Goal: Check status

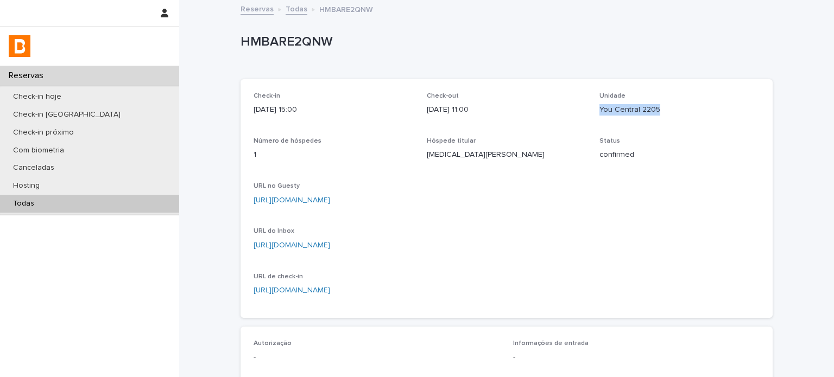
scroll to position [29, 0]
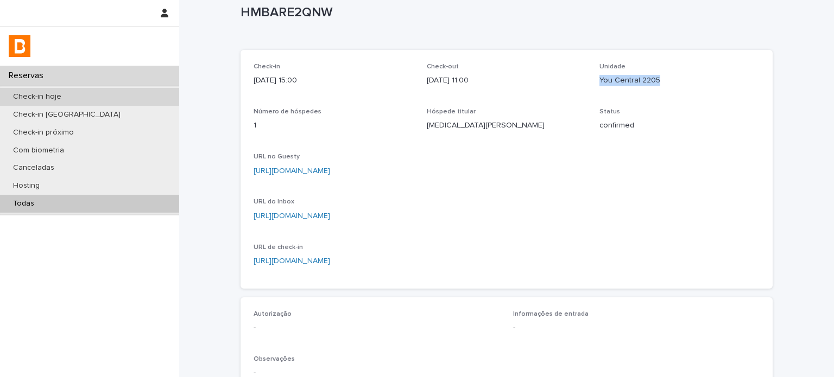
click at [111, 101] on div "Check-in hoje" at bounding box center [89, 97] width 179 height 18
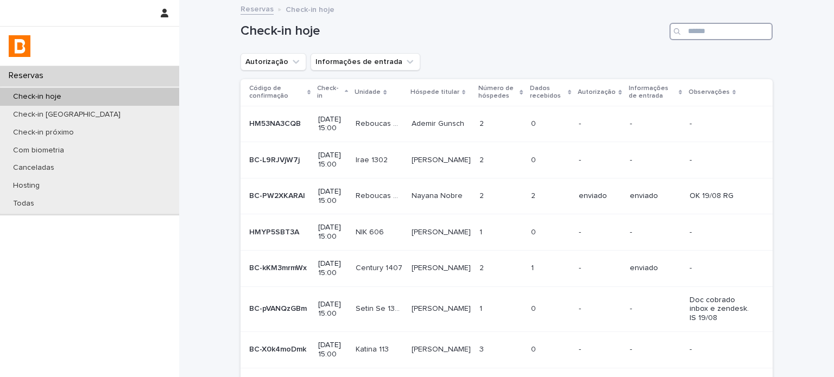
click at [707, 36] on input "Search" at bounding box center [720, 31] width 103 height 17
type input "*"
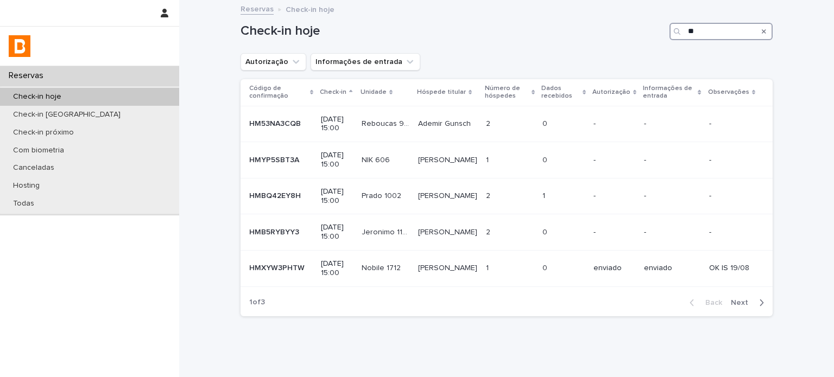
type input "*"
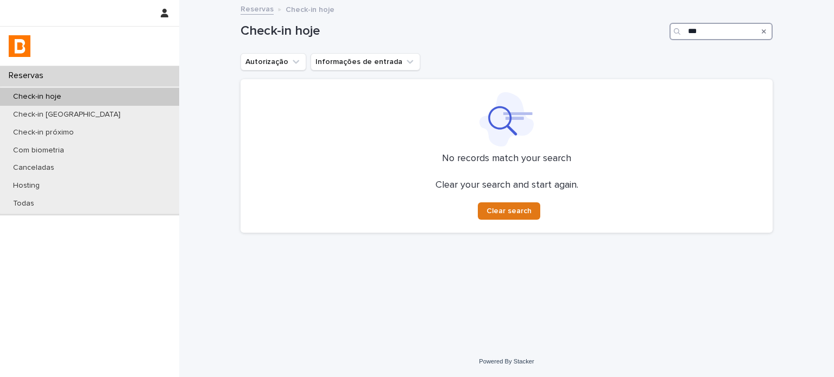
drag, startPoint x: 712, startPoint y: 26, endPoint x: 616, endPoint y: 24, distance: 96.1
click at [619, 24] on div "Check-in hoje **" at bounding box center [506, 31] width 532 height 17
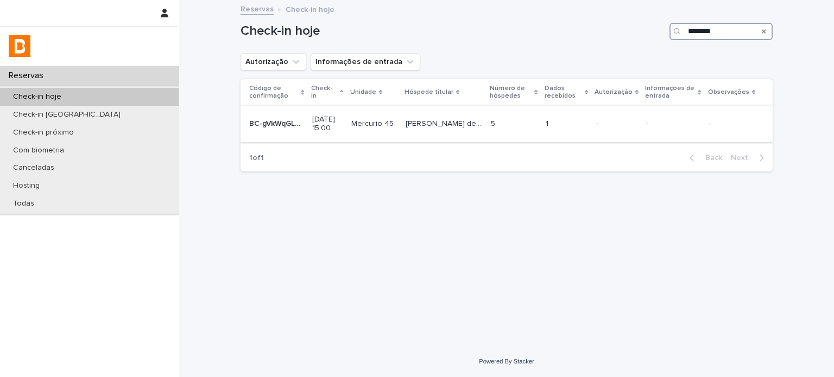
type input "********"
click at [645, 120] on td "-" at bounding box center [672, 124] width 63 height 36
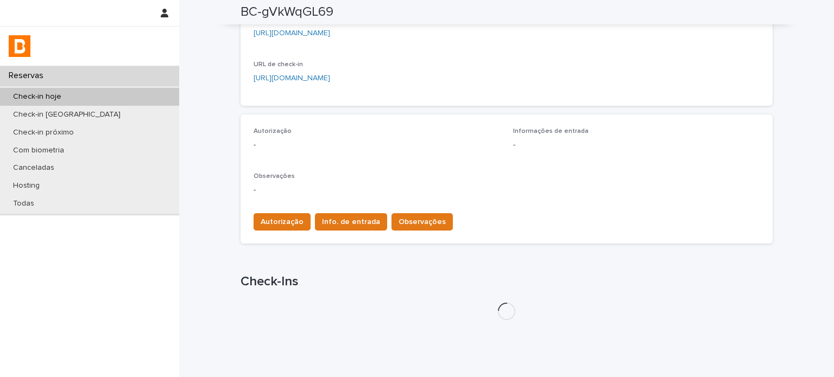
scroll to position [278, 0]
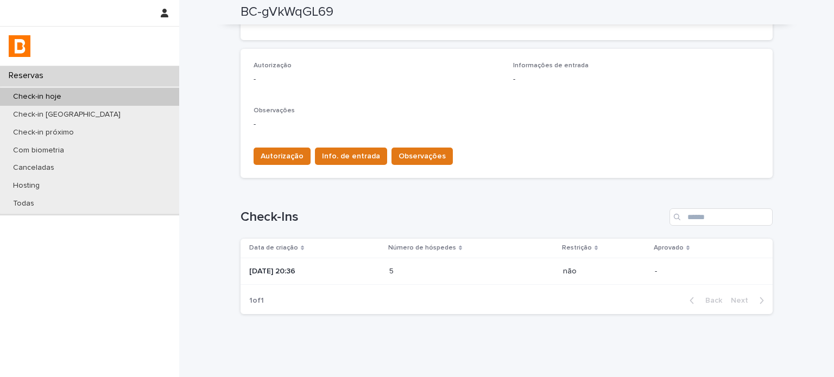
click at [452, 264] on div "5 5" at bounding box center [471, 272] width 165 height 18
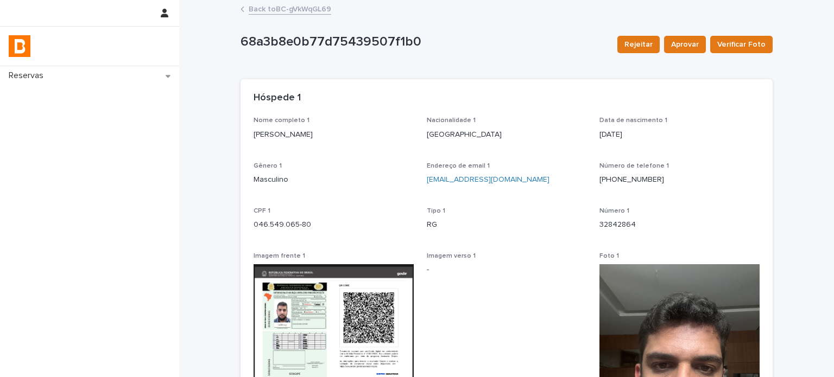
click at [307, 9] on link "Back to BC-gVkWqGL69" at bounding box center [290, 8] width 82 height 12
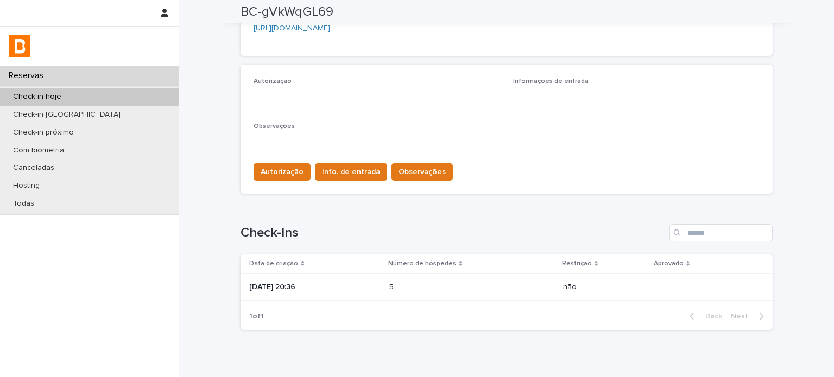
scroll to position [308, 0]
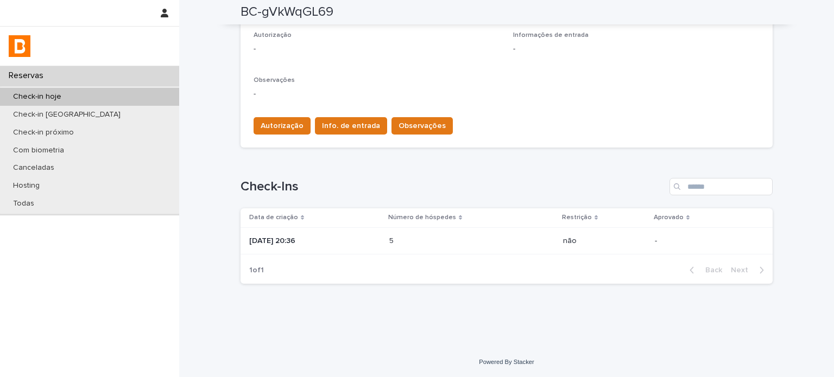
click at [380, 234] on div "[DATE] 20:36" at bounding box center [314, 239] width 131 height 11
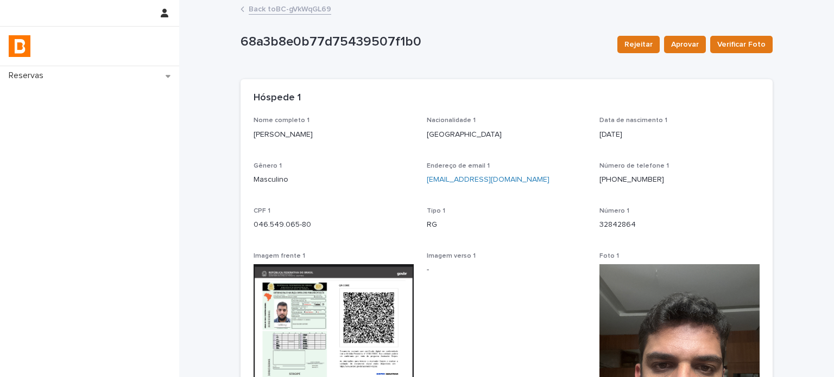
click at [751, 120] on p "Data de nascimento 1" at bounding box center [679, 121] width 160 height 8
click at [304, 135] on p "[PERSON_NAME]" at bounding box center [333, 134] width 160 height 11
copy p "[PERSON_NAME]"
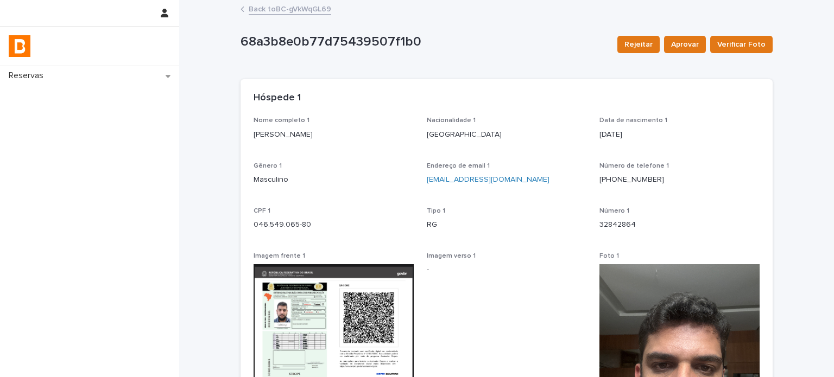
drag, startPoint x: 750, startPoint y: 151, endPoint x: 730, endPoint y: 156, distance: 20.7
click at [750, 151] on div "Nome completo 1 [PERSON_NAME] Nacionalidade 1 [DEMOGRAPHIC_DATA] Data de nascim…" at bounding box center [506, 329] width 506 height 425
drag, startPoint x: 323, startPoint y: 223, endPoint x: 226, endPoint y: 229, distance: 97.9
click at [226, 229] on div "Loading... Saving… Loading... Saving… 68a3b8e0b77d75439507f1b0 Rejeitar Aprovar…" at bounding box center [506, 309] width 654 height 617
copy p "046.549.065-80"
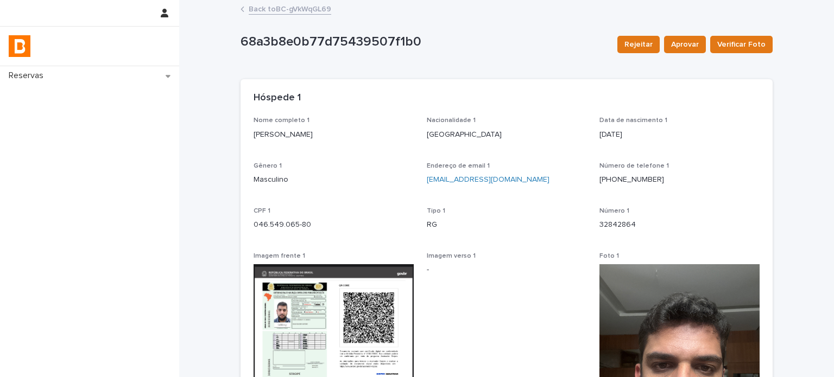
drag, startPoint x: 797, startPoint y: 207, endPoint x: 733, endPoint y: 251, distance: 78.0
click at [797, 207] on div "Loading... Saving… Loading... Saving… 68a3b8e0b77d75439507f1b0 Rejeitar Aprovar…" at bounding box center [506, 309] width 654 height 617
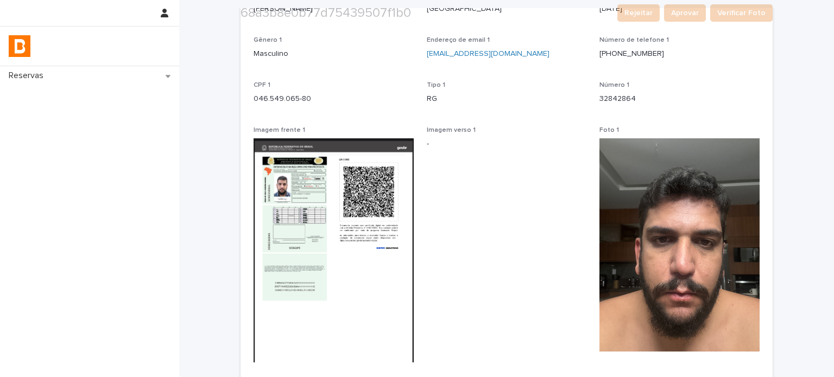
scroll to position [126, 0]
click at [686, 255] on img at bounding box center [679, 244] width 160 height 213
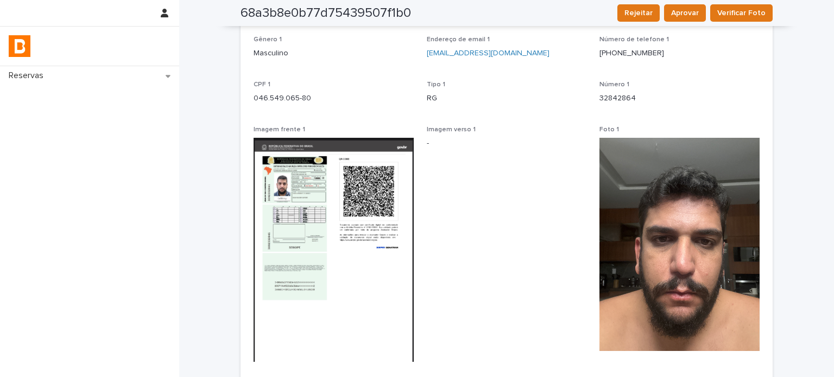
drag, startPoint x: 810, startPoint y: 45, endPoint x: 781, endPoint y: 46, distance: 28.2
click at [810, 45] on div "Loading... Saving… Loading... Saving… 68a3b8e0b77d75439507f1b0 Rejeitar Aprovar…" at bounding box center [506, 183] width 654 height 617
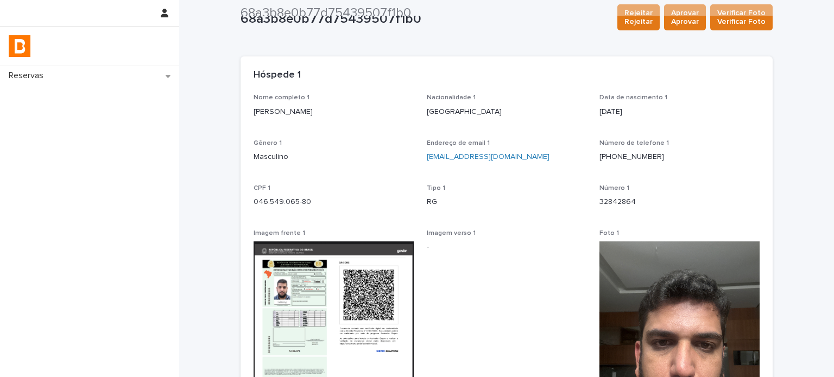
scroll to position [0, 0]
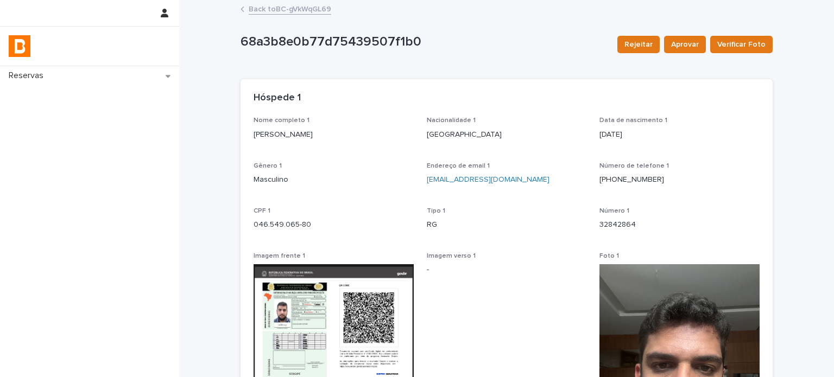
click at [291, 7] on link "Back to BC-gVkWqGL69" at bounding box center [290, 8] width 82 height 12
